Goal: Navigation & Orientation: Go to known website

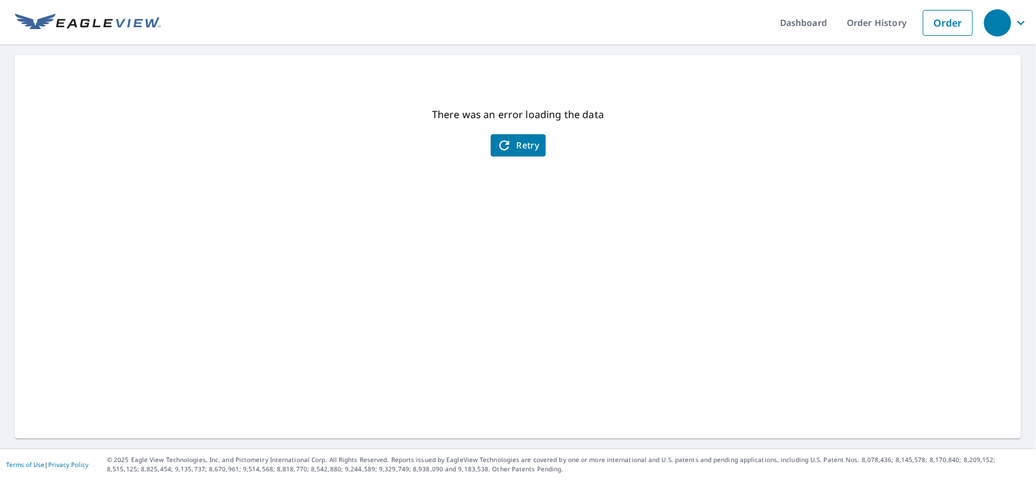
click at [517, 136] on button "Retry" at bounding box center [518, 145] width 55 height 22
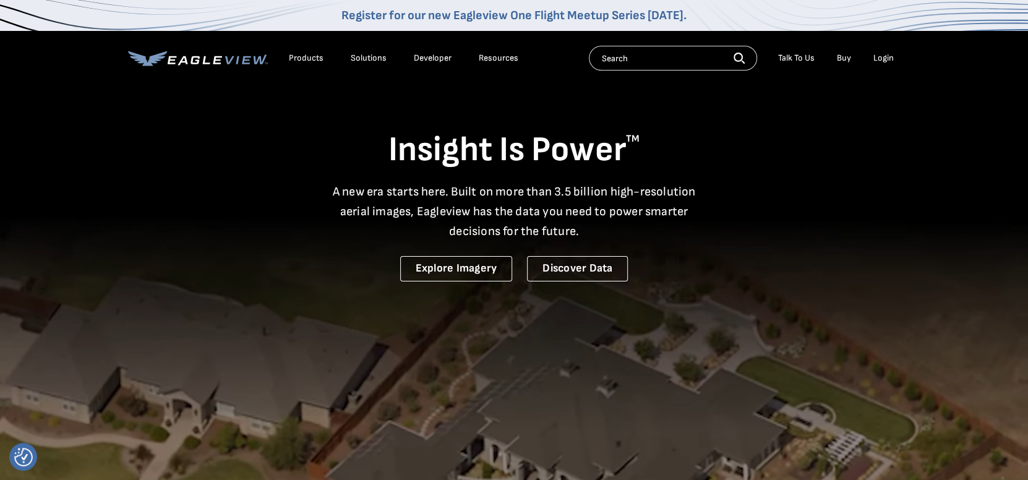
click at [879, 57] on div "Login" at bounding box center [883, 58] width 20 height 11
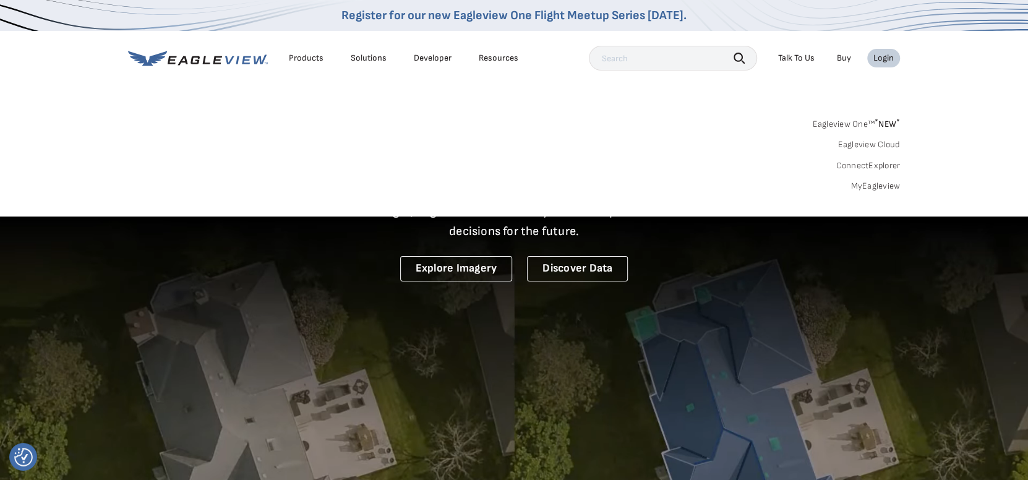
click at [874, 186] on link "MyEagleview" at bounding box center [874, 186] width 49 height 11
